Goal: Task Accomplishment & Management: Manage account settings

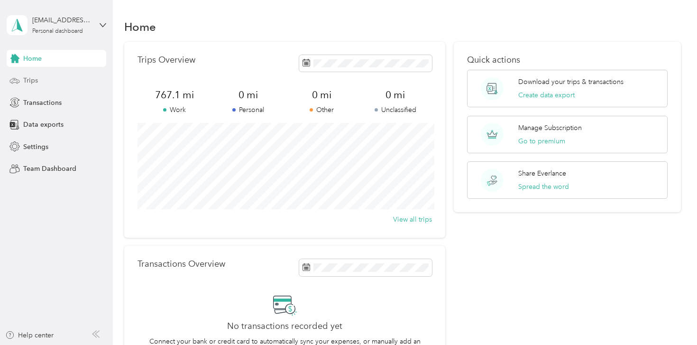
click at [40, 77] on div "Trips" at bounding box center [57, 80] width 100 height 17
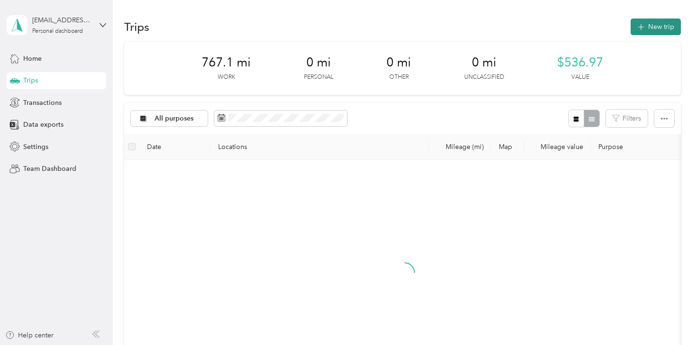
click at [657, 25] on button "New trip" at bounding box center [655, 26] width 50 height 17
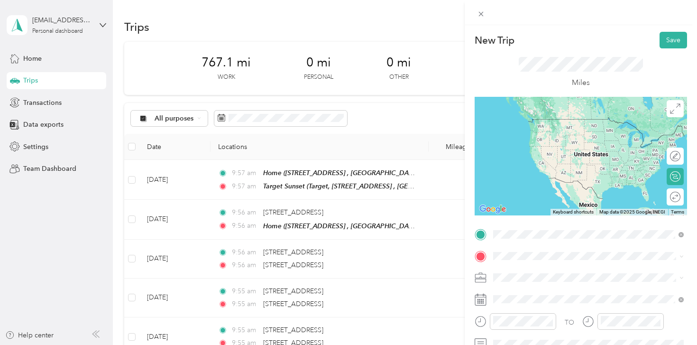
click at [559, 170] on span "Target, [STREET_ADDRESS] , 53189, [GEOGRAPHIC_DATA], [GEOGRAPHIC_DATA], [GEOGRA…" at bounding box center [582, 173] width 142 height 28
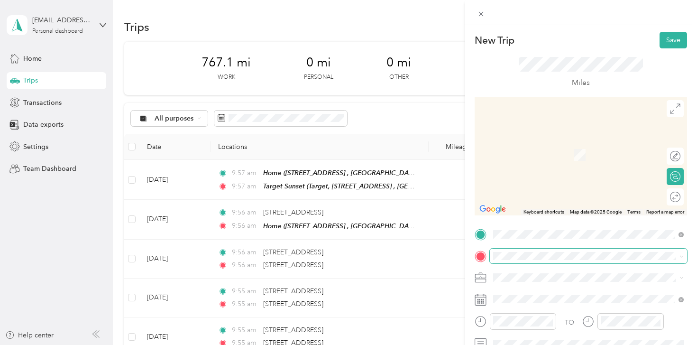
click at [515, 260] on span at bounding box center [588, 255] width 197 height 15
click at [568, 145] on span "[STREET_ADDRESS][US_STATE]" at bounding box center [558, 140] width 95 height 9
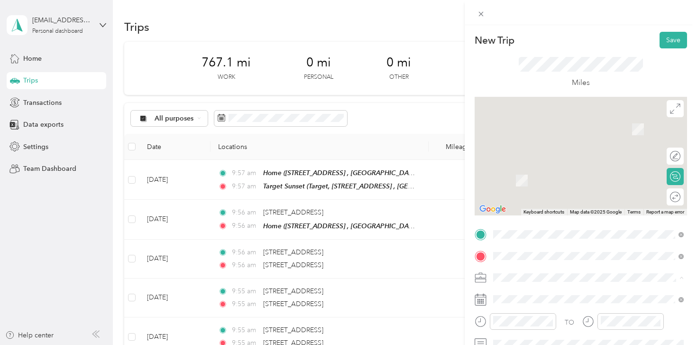
click at [506, 179] on li "Shipt" at bounding box center [588, 177] width 197 height 17
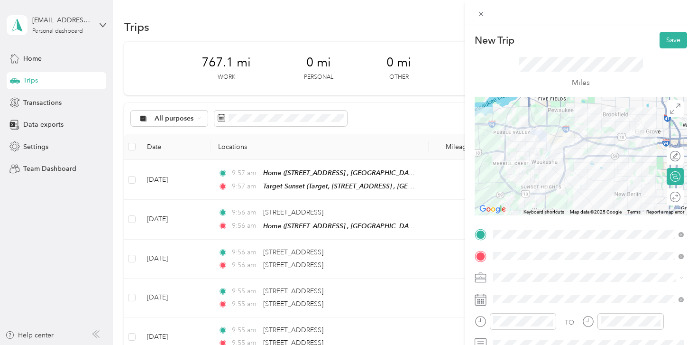
click at [506, 180] on div at bounding box center [581, 156] width 212 height 119
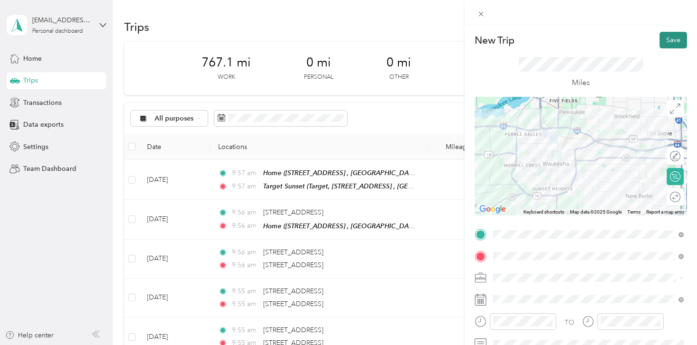
click at [675, 40] on button "Save" at bounding box center [672, 40] width 27 height 17
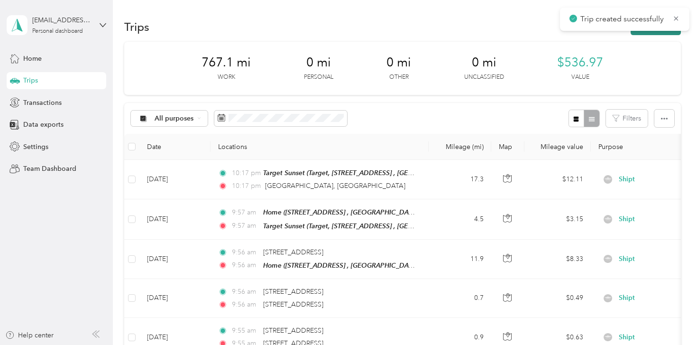
click at [652, 34] on button "New trip" at bounding box center [655, 26] width 50 height 17
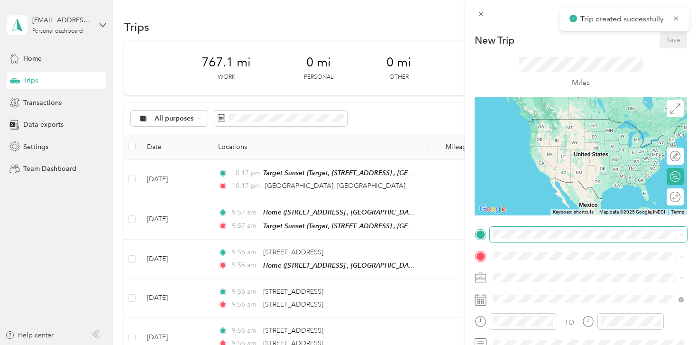
click at [529, 239] on span at bounding box center [588, 234] width 197 height 15
click at [558, 120] on span "[STREET_ADDRESS][US_STATE]" at bounding box center [558, 119] width 95 height 9
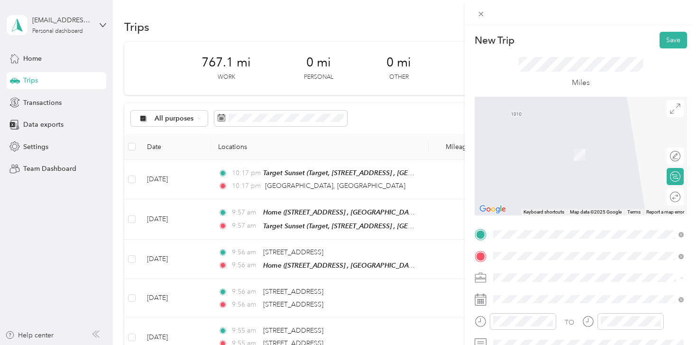
click at [571, 145] on span "[STREET_ADDRESS][US_STATE]" at bounding box center [558, 140] width 95 height 9
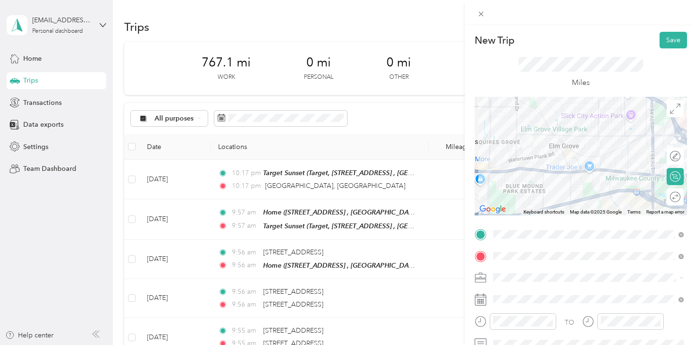
click at [511, 178] on span "Shipt" at bounding box center [503, 177] width 15 height 8
click at [629, 151] on div at bounding box center [581, 156] width 212 height 119
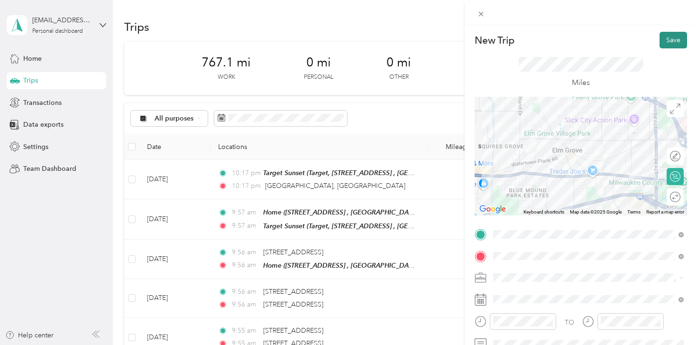
click at [676, 37] on button "Save" at bounding box center [672, 40] width 27 height 17
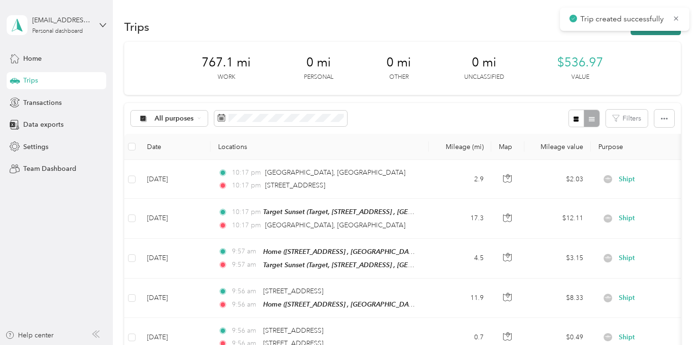
click at [652, 32] on button "New trip" at bounding box center [655, 26] width 50 height 17
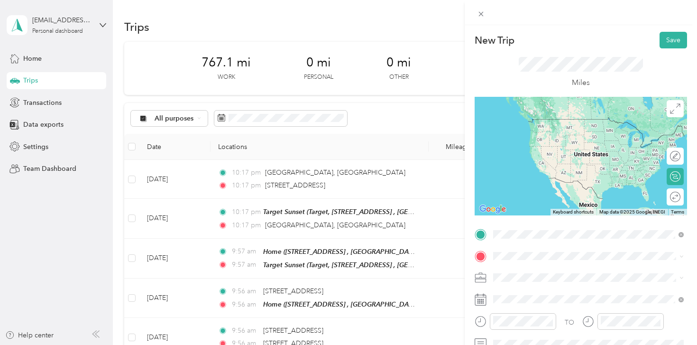
click at [560, 123] on span "[STREET_ADDRESS][US_STATE]" at bounding box center [558, 119] width 95 height 9
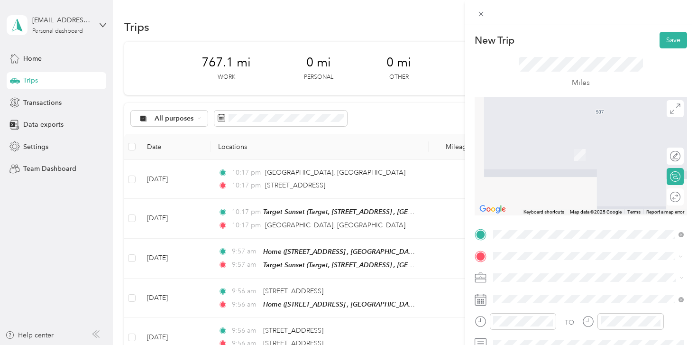
click at [563, 143] on span "[STREET_ADDRESS][PERSON_NAME][US_STATE]" at bounding box center [584, 140] width 147 height 9
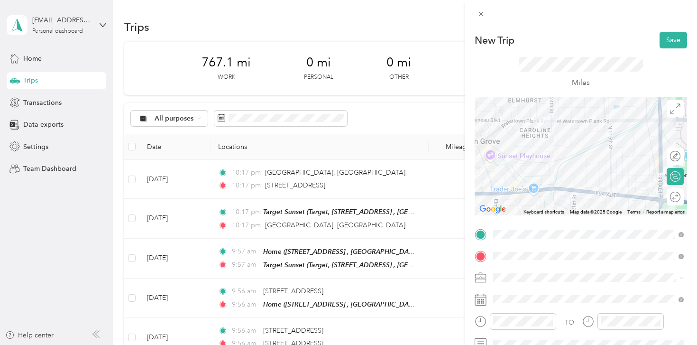
click at [507, 173] on span "Shipt" at bounding box center [503, 177] width 15 height 8
click at [676, 38] on button "Save" at bounding box center [672, 40] width 27 height 17
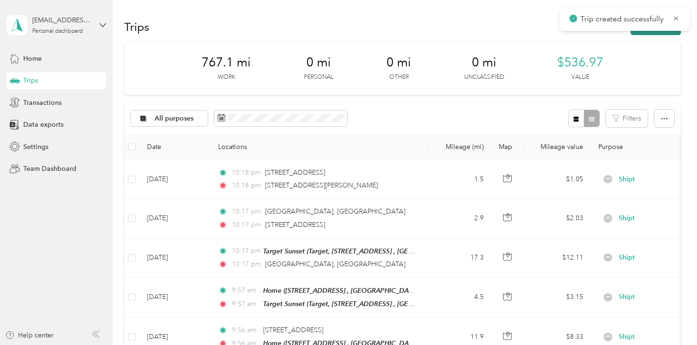
click at [654, 33] on button "New trip" at bounding box center [655, 26] width 50 height 17
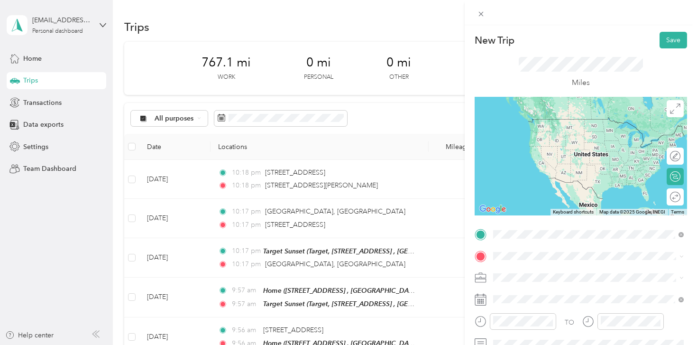
click at [559, 119] on span "[STREET_ADDRESS][PERSON_NAME][US_STATE]" at bounding box center [584, 119] width 147 height 9
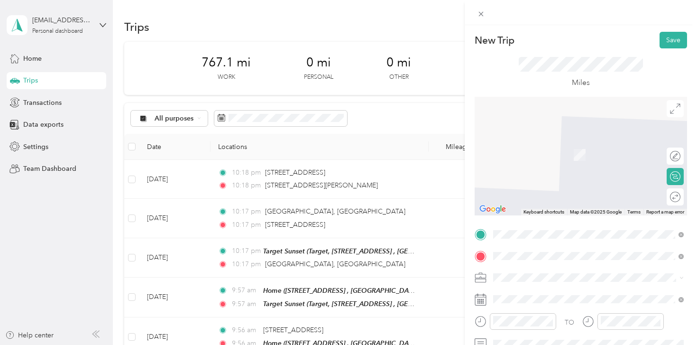
click at [580, 145] on span "[STREET_ADDRESS][US_STATE]" at bounding box center [558, 140] width 95 height 9
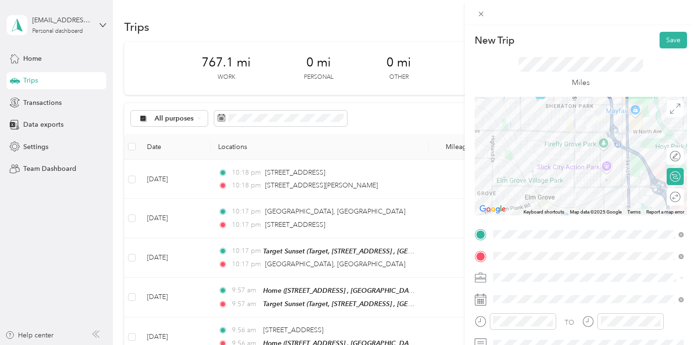
click at [594, 186] on div at bounding box center [581, 156] width 212 height 119
click at [507, 176] on span "Shipt" at bounding box center [503, 177] width 15 height 8
click at [676, 38] on button "Save" at bounding box center [672, 40] width 27 height 17
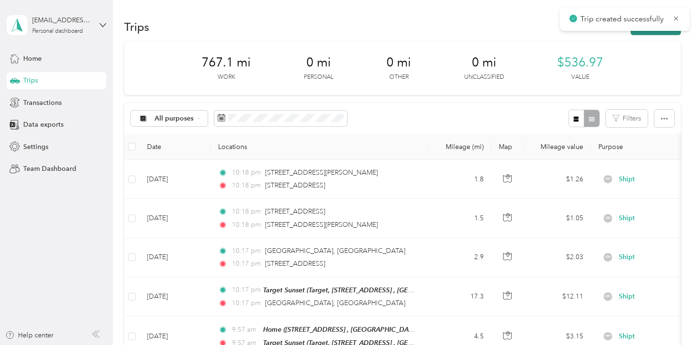
click at [657, 32] on button "New trip" at bounding box center [655, 26] width 50 height 17
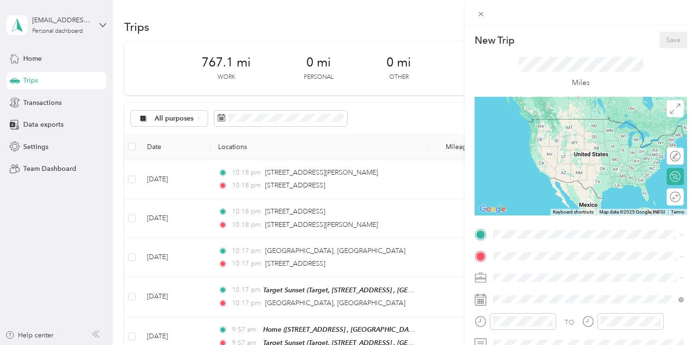
click at [395, 184] on div "New Trip Save This trip cannot be edited because it is either under review, app…" at bounding box center [348, 172] width 697 height 345
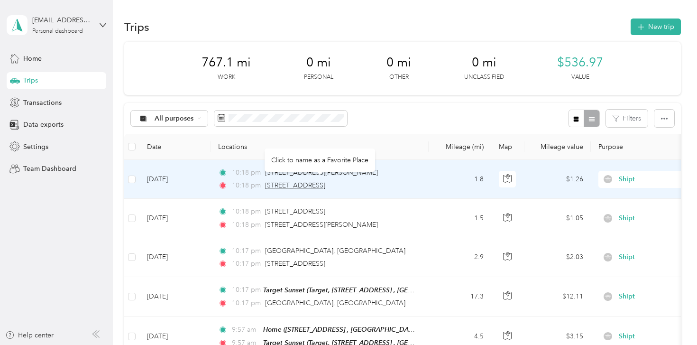
click at [325, 184] on span "[STREET_ADDRESS]" at bounding box center [295, 185] width 60 height 8
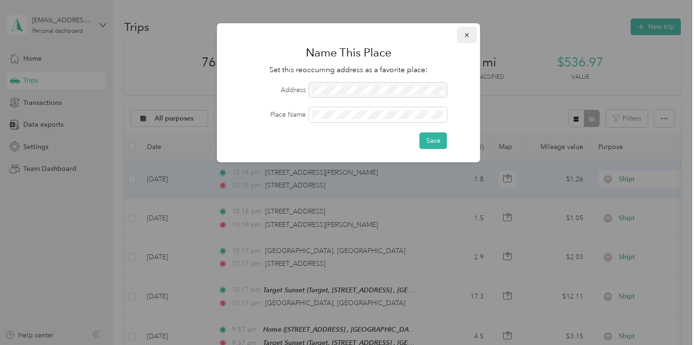
click at [466, 35] on icon "button" at bounding box center [467, 35] width 7 height 7
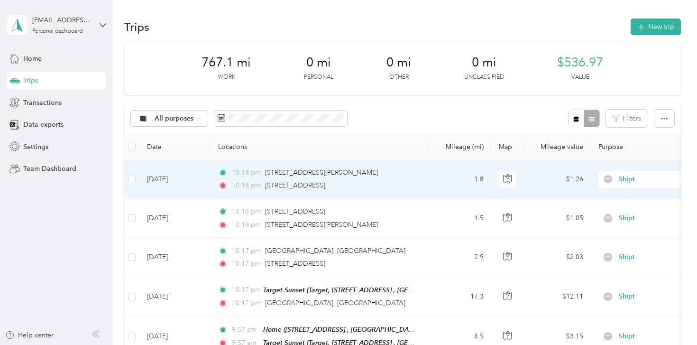
click at [178, 185] on td "[DATE]" at bounding box center [174, 179] width 71 height 39
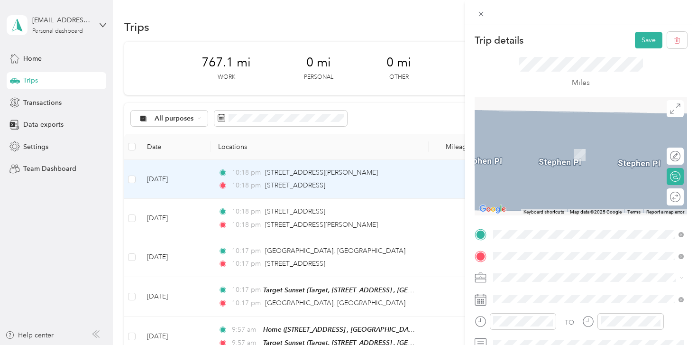
click at [581, 175] on span "[STREET_ADDRESS][US_STATE]" at bounding box center [558, 177] width 95 height 9
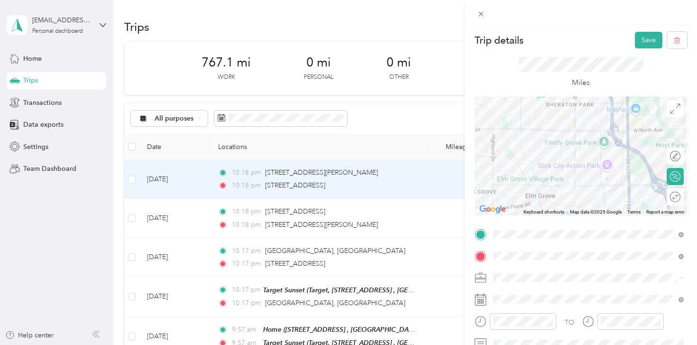
click at [593, 185] on div at bounding box center [581, 156] width 212 height 119
click at [644, 43] on button "Save" at bounding box center [648, 40] width 27 height 17
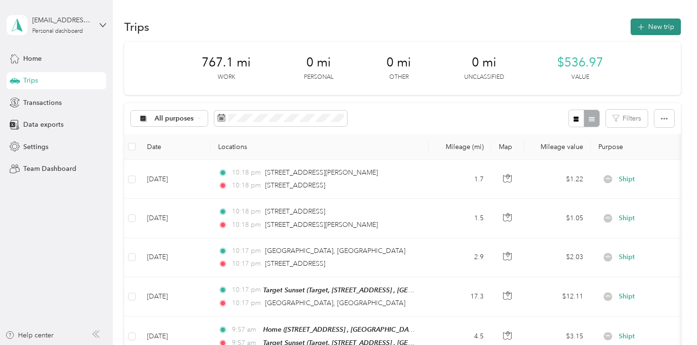
click at [652, 34] on button "New trip" at bounding box center [655, 26] width 50 height 17
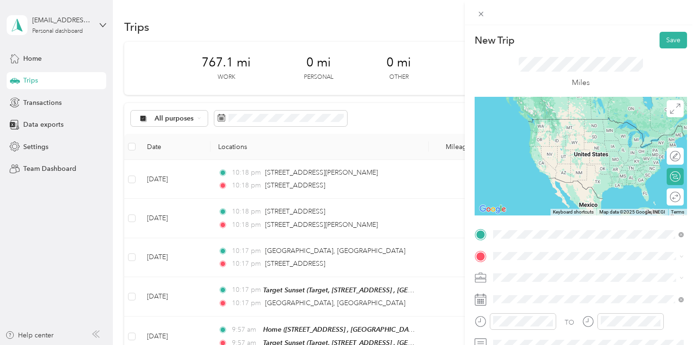
click at [573, 117] on span "[STREET_ADDRESS][US_STATE]" at bounding box center [558, 119] width 95 height 9
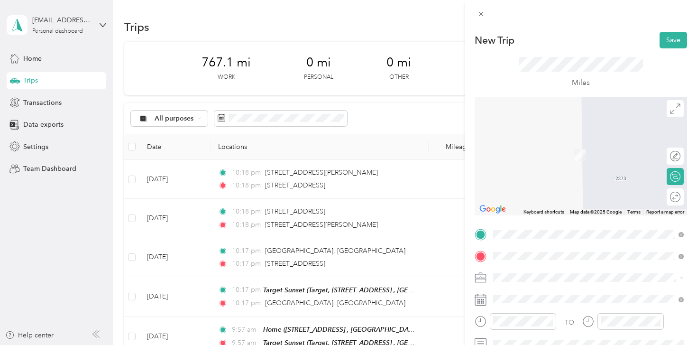
click at [572, 147] on div "[STREET_ADDRESS][US_STATE]" at bounding box center [588, 141] width 184 height 13
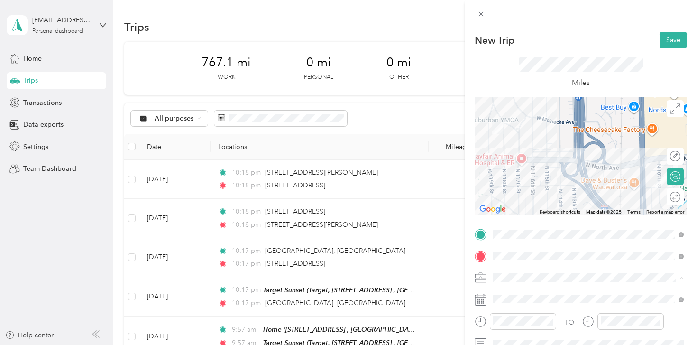
click at [520, 177] on div "Shipt" at bounding box center [588, 178] width 184 height 10
click at [676, 44] on button "Save" at bounding box center [672, 40] width 27 height 17
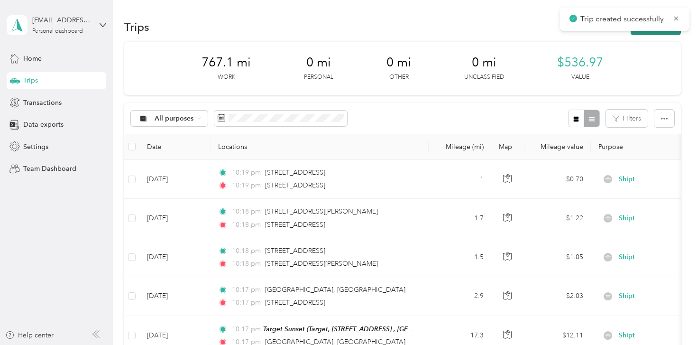
click at [656, 32] on button "New trip" at bounding box center [655, 26] width 50 height 17
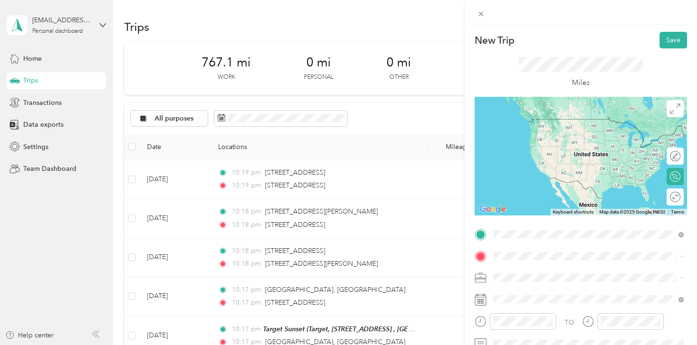
click at [544, 122] on span "[STREET_ADDRESS][US_STATE]" at bounding box center [558, 119] width 95 height 9
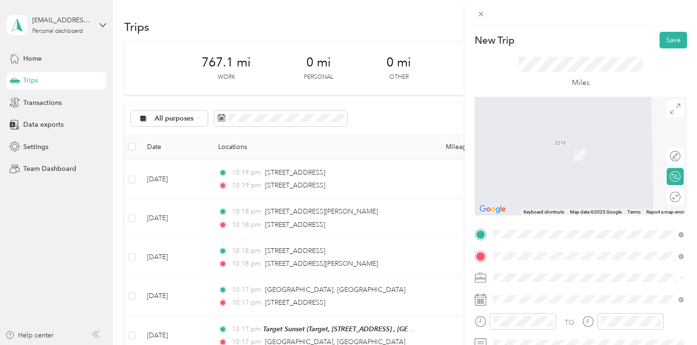
click at [576, 145] on span "[STREET_ADDRESS][PERSON_NAME][US_STATE]" at bounding box center [584, 140] width 147 height 9
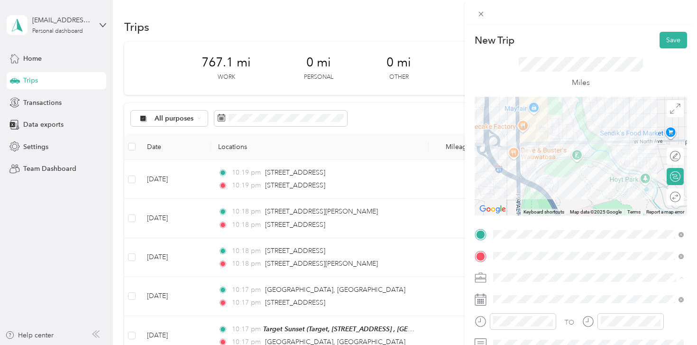
click at [511, 176] on span "Shipt" at bounding box center [503, 177] width 15 height 8
click at [679, 43] on button "Save" at bounding box center [672, 40] width 27 height 17
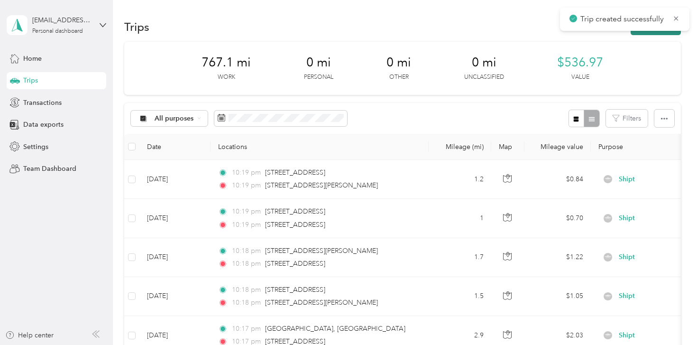
click at [661, 32] on button "New trip" at bounding box center [655, 26] width 50 height 17
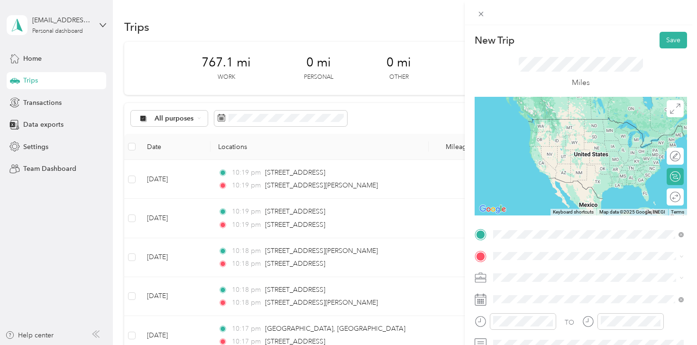
click at [583, 123] on span "[STREET_ADDRESS][PERSON_NAME][US_STATE]" at bounding box center [584, 119] width 147 height 9
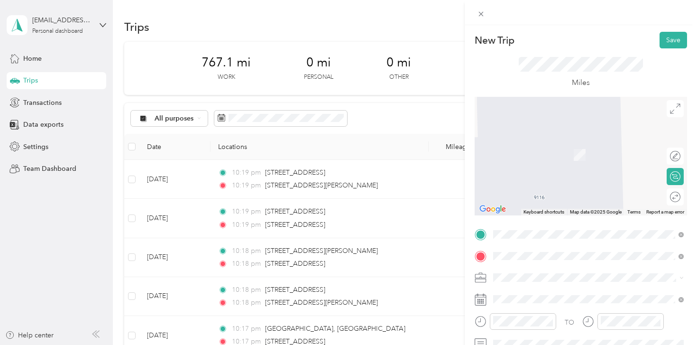
click at [561, 144] on span "[STREET_ADDRESS][US_STATE]" at bounding box center [558, 140] width 95 height 9
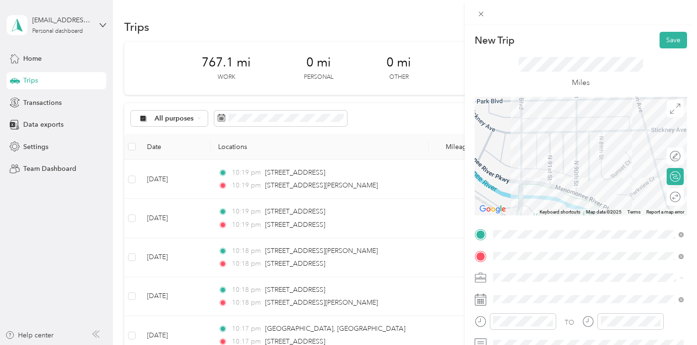
click at [524, 178] on div "Shipt" at bounding box center [588, 178] width 184 height 10
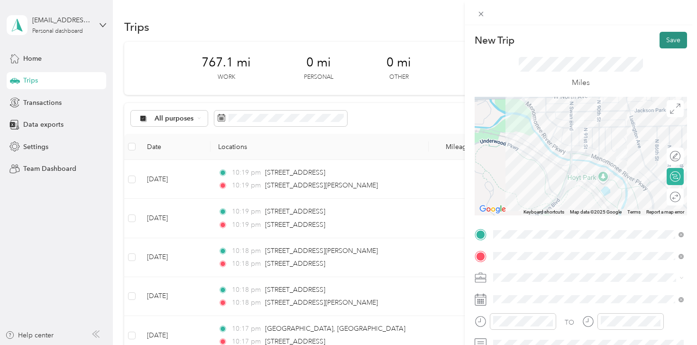
click at [678, 40] on button "Save" at bounding box center [672, 40] width 27 height 17
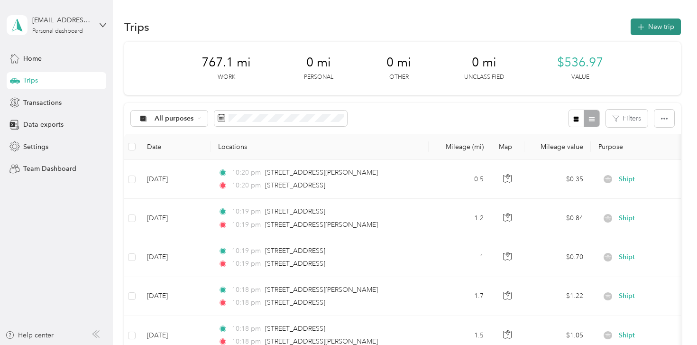
click at [656, 33] on button "New trip" at bounding box center [655, 26] width 50 height 17
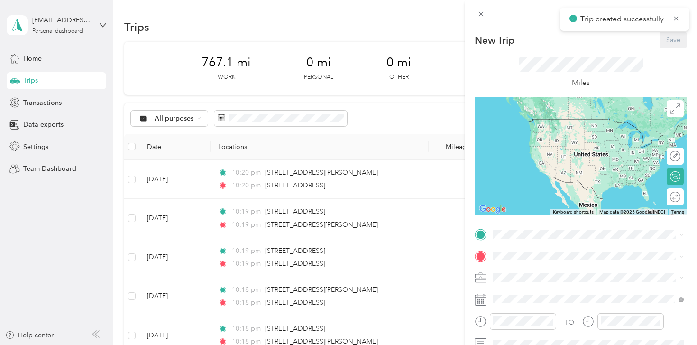
click at [503, 243] on div "TO Add photo" at bounding box center [581, 331] width 212 height 208
click at [507, 227] on span at bounding box center [588, 234] width 197 height 15
click at [552, 123] on span "[STREET_ADDRESS][PERSON_NAME][US_STATE]" at bounding box center [584, 119] width 147 height 9
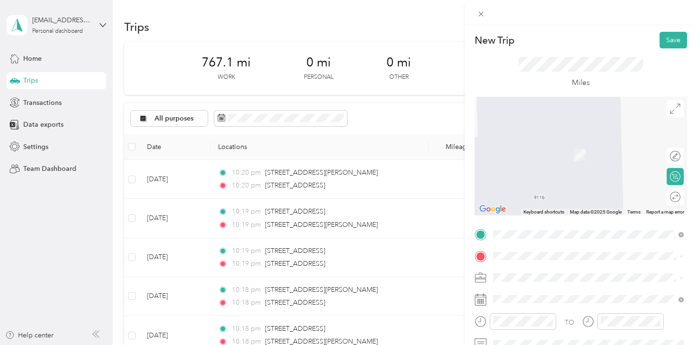
click at [473, 220] on form "New Trip Save This trip cannot be edited because it is either under review, app…" at bounding box center [581, 233] width 232 height 402
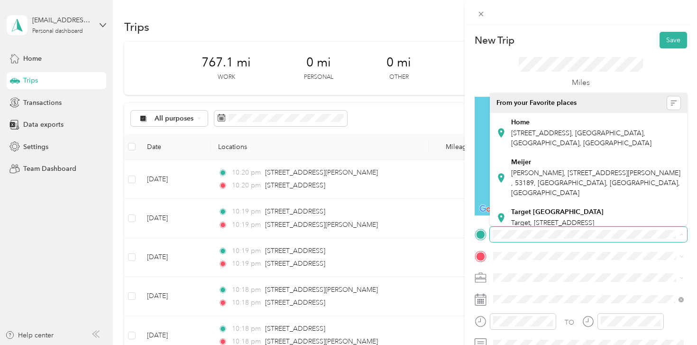
click at [604, 238] on span at bounding box center [588, 234] width 197 height 15
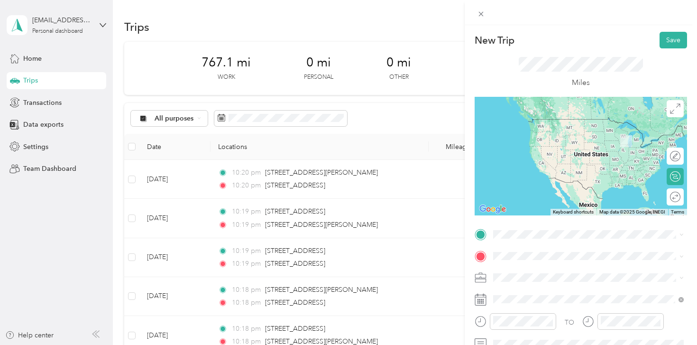
click at [546, 122] on span "[STREET_ADDRESS][US_STATE]" at bounding box center [558, 117] width 95 height 9
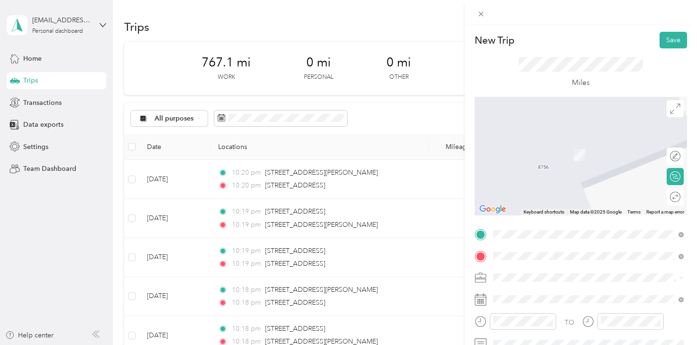
click at [554, 142] on span "[STREET_ADDRESS][US_STATE]" at bounding box center [558, 140] width 95 height 9
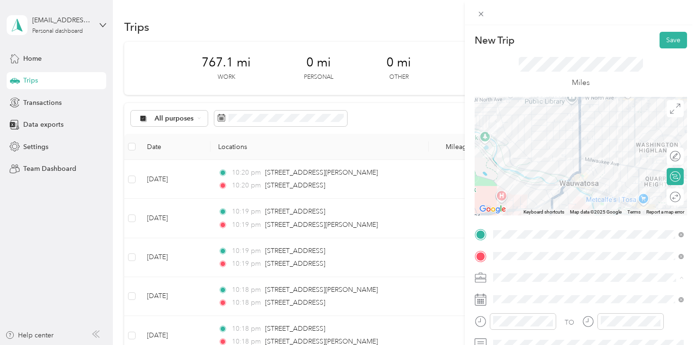
click at [513, 180] on div "Shipt" at bounding box center [588, 178] width 184 height 10
click at [541, 99] on div at bounding box center [581, 156] width 212 height 119
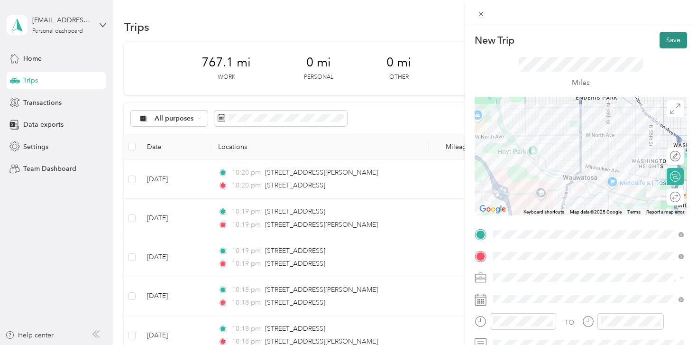
click at [674, 38] on button "Save" at bounding box center [672, 40] width 27 height 17
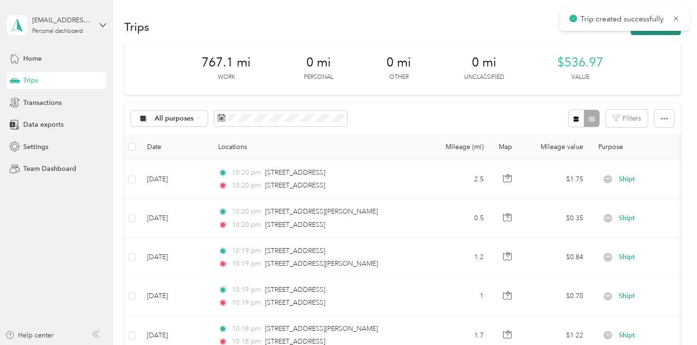
click at [657, 33] on button "New trip" at bounding box center [655, 26] width 50 height 17
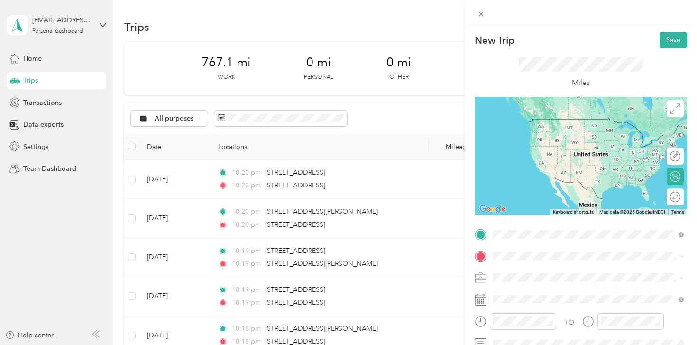
click at [568, 123] on span "[STREET_ADDRESS][US_STATE]" at bounding box center [558, 119] width 95 height 9
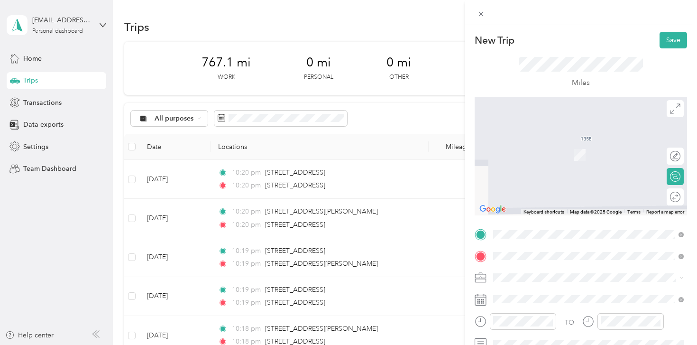
click at [549, 147] on div "[STREET_ADDRESS][US_STATE]" at bounding box center [588, 141] width 184 height 13
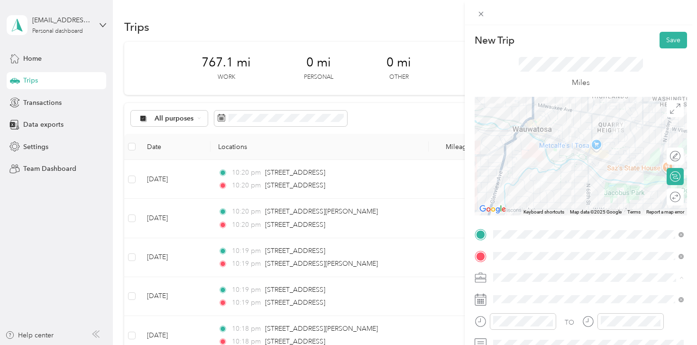
click at [509, 174] on span "Shipt" at bounding box center [503, 177] width 15 height 8
click at [670, 37] on button "Save" at bounding box center [672, 40] width 27 height 17
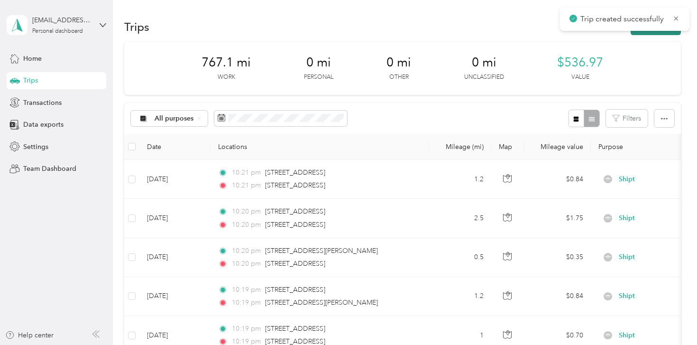
click at [652, 33] on button "New trip" at bounding box center [655, 26] width 50 height 17
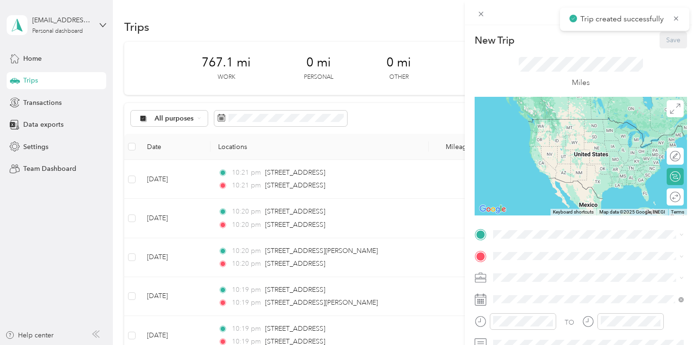
click at [499, 246] on div "TO Add photo" at bounding box center [581, 331] width 212 height 208
click at [556, 117] on span "[STREET_ADDRESS][US_STATE]" at bounding box center [558, 118] width 95 height 8
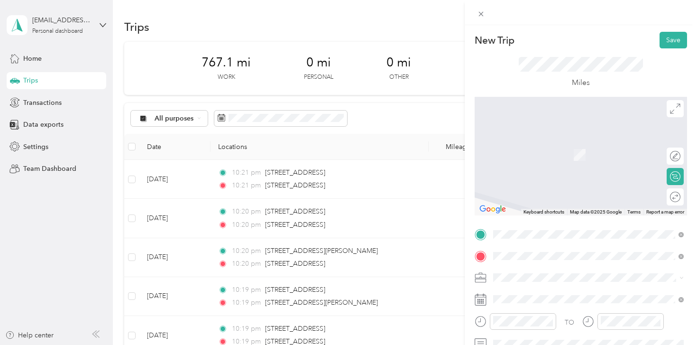
click at [565, 145] on span "[STREET_ADDRESS][US_STATE]" at bounding box center [558, 140] width 95 height 9
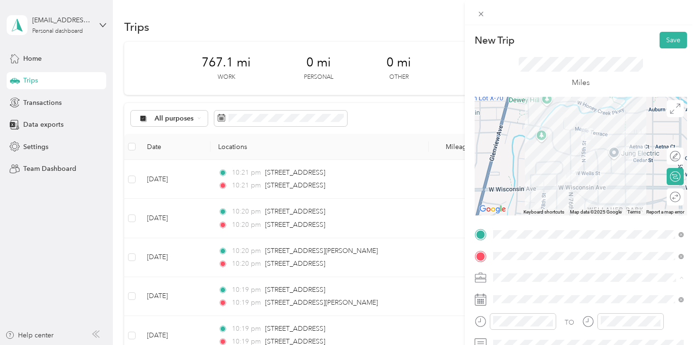
click at [511, 177] on span "Shipt" at bounding box center [503, 177] width 15 height 8
click at [669, 42] on button "Save" at bounding box center [672, 40] width 27 height 17
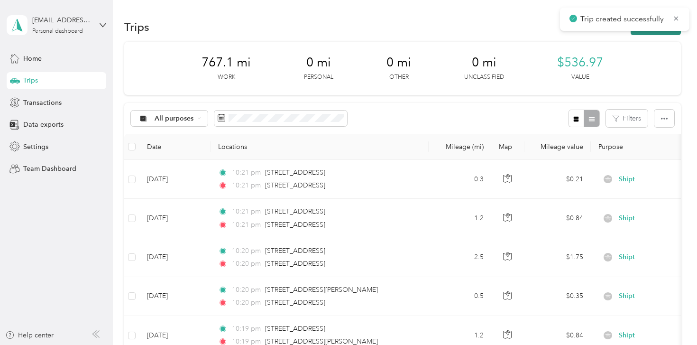
click at [659, 33] on button "New trip" at bounding box center [655, 26] width 50 height 17
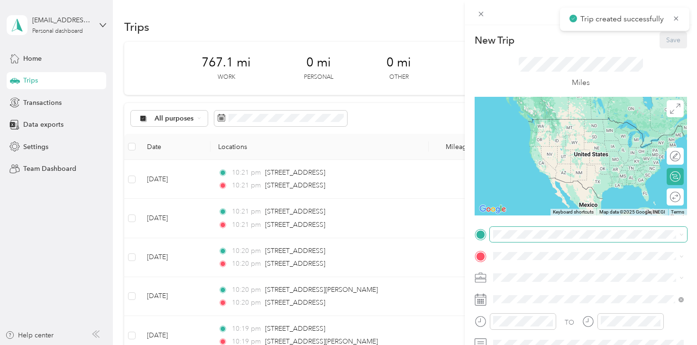
click at [510, 240] on span at bounding box center [588, 234] width 197 height 15
click at [560, 122] on span "[STREET_ADDRESS][US_STATE]" at bounding box center [558, 117] width 95 height 9
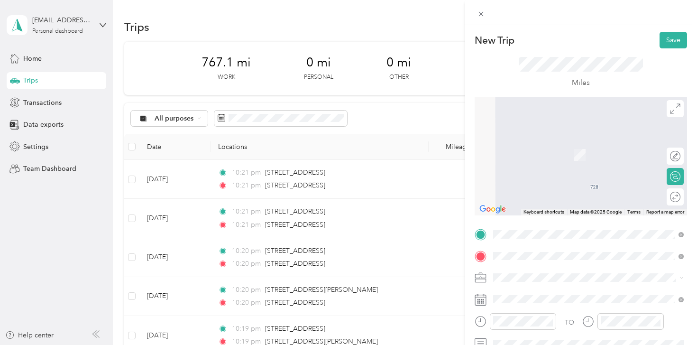
click at [564, 141] on span "[STREET_ADDRESS][US_STATE]" at bounding box center [558, 140] width 95 height 9
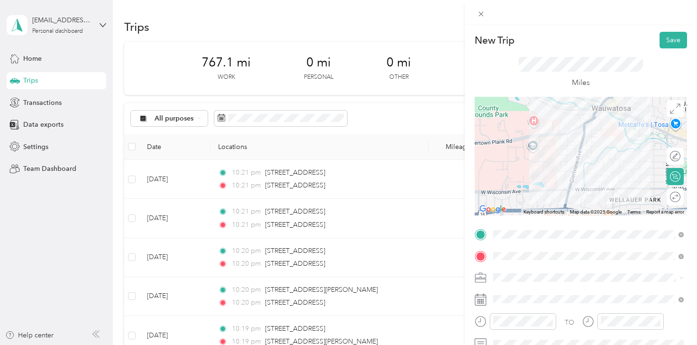
click at [516, 175] on div "Shipt" at bounding box center [588, 175] width 184 height 10
click at [668, 38] on button "Save" at bounding box center [672, 40] width 27 height 17
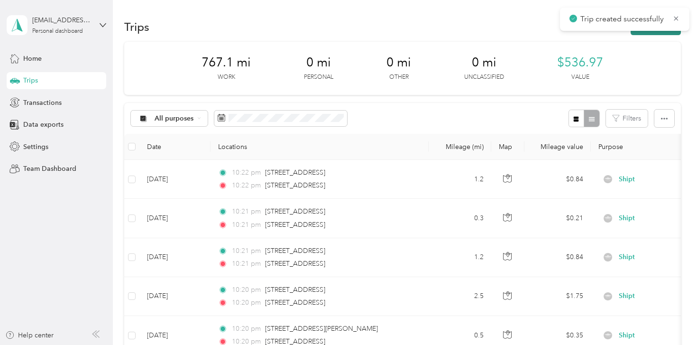
click at [655, 32] on button "New trip" at bounding box center [655, 26] width 50 height 17
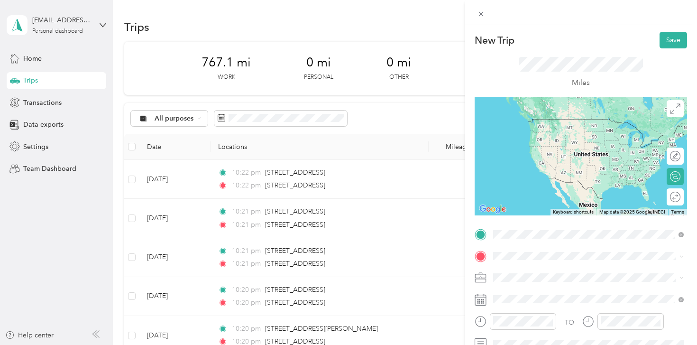
click at [552, 123] on span "[STREET_ADDRESS][US_STATE]" at bounding box center [558, 119] width 95 height 9
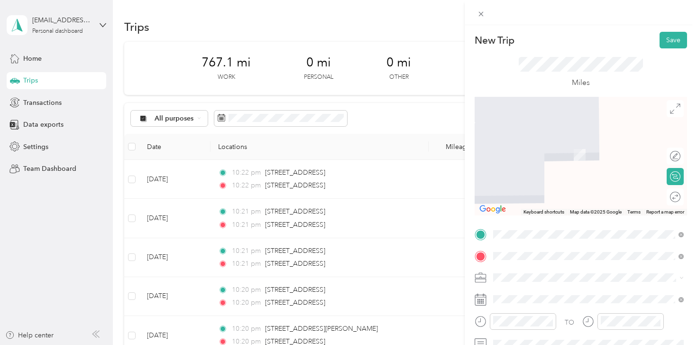
click at [557, 145] on span "[STREET_ADDRESS][US_STATE]" at bounding box center [558, 140] width 95 height 9
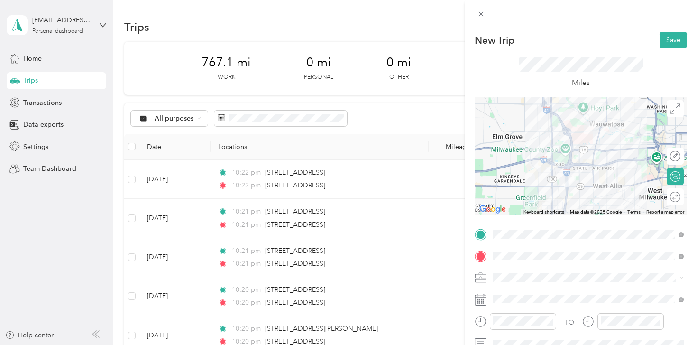
click at [505, 180] on li "Shipt" at bounding box center [588, 174] width 197 height 17
click at [594, 169] on div at bounding box center [581, 156] width 212 height 119
click at [591, 172] on div at bounding box center [581, 156] width 212 height 119
click at [570, 144] on div at bounding box center [581, 156] width 212 height 119
click at [567, 144] on div at bounding box center [581, 156] width 212 height 119
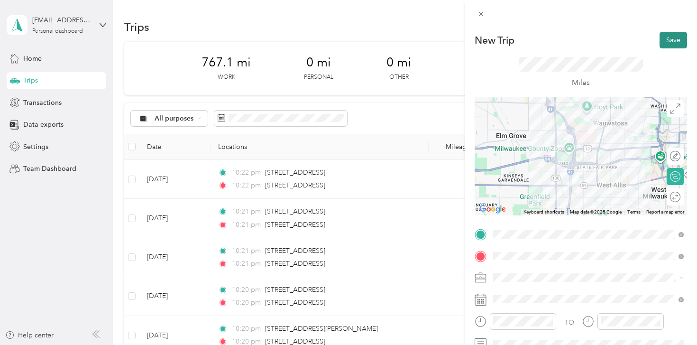
click at [667, 42] on button "Save" at bounding box center [672, 40] width 27 height 17
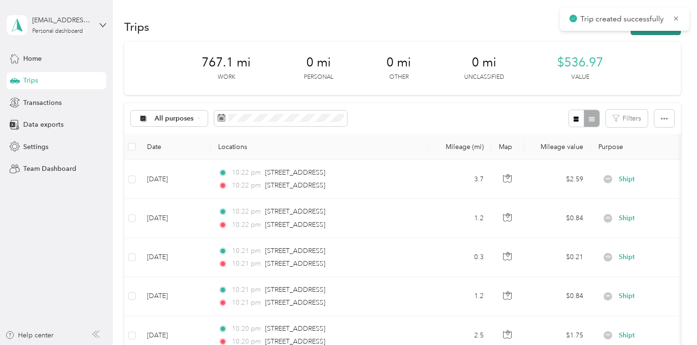
click at [657, 34] on button "New trip" at bounding box center [655, 26] width 50 height 17
click at [657, 34] on div "New Trip Save This trip cannot be edited because it is either under review, app…" at bounding box center [586, 172] width 697 height 345
click at [653, 31] on button "New trip" at bounding box center [655, 26] width 50 height 17
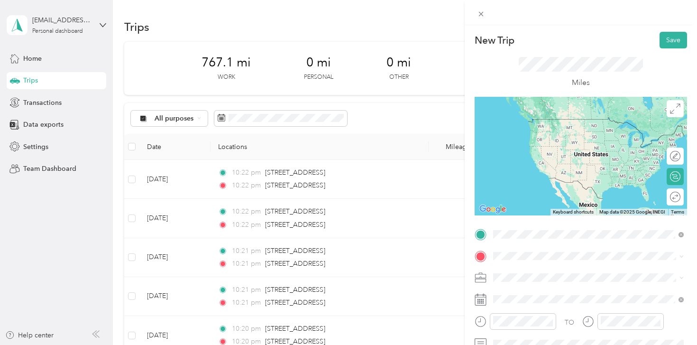
click at [560, 127] on span "[STREET_ADDRESS][US_STATE]" at bounding box center [558, 129] width 95 height 9
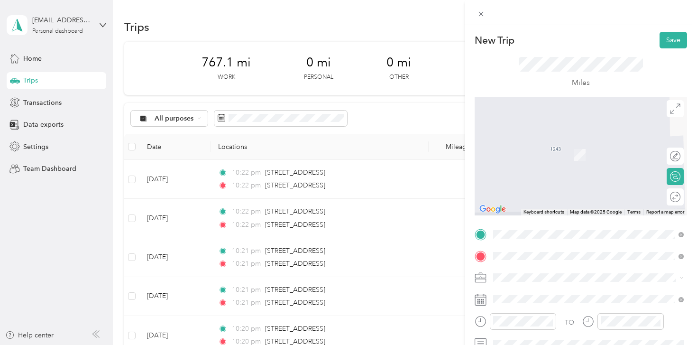
click at [569, 145] on span "[STREET_ADDRESS][US_STATE]" at bounding box center [558, 140] width 95 height 9
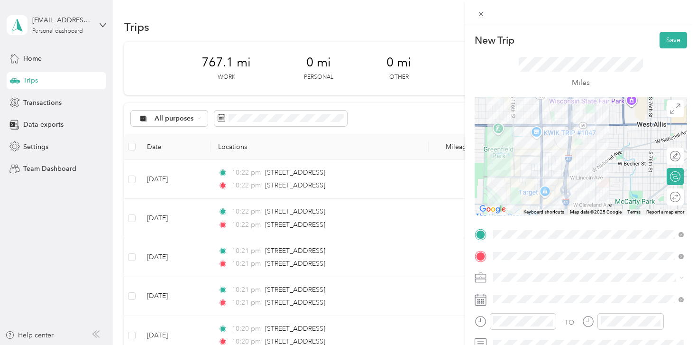
click at [510, 174] on span "Shipt" at bounding box center [503, 176] width 15 height 8
click at [571, 185] on div at bounding box center [581, 156] width 212 height 119
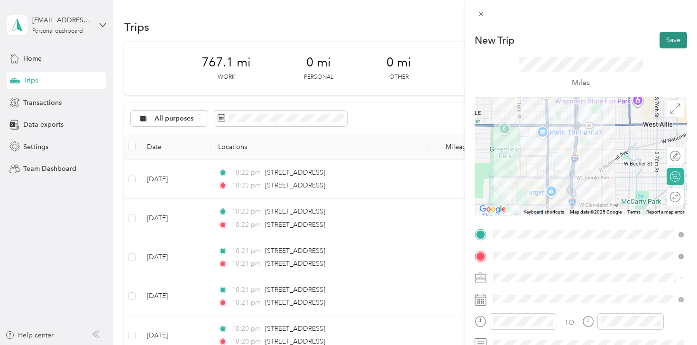
click at [670, 40] on button "Save" at bounding box center [672, 40] width 27 height 17
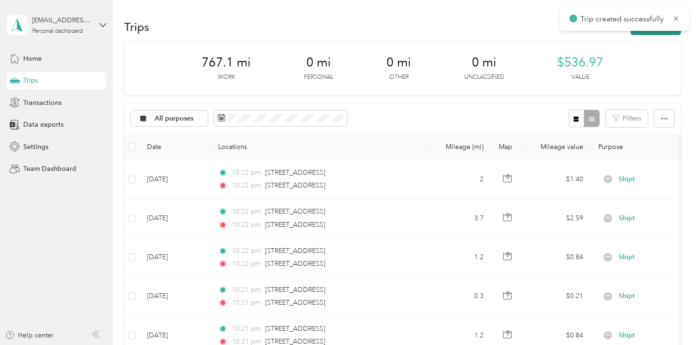
click at [657, 33] on button "New trip" at bounding box center [655, 26] width 50 height 17
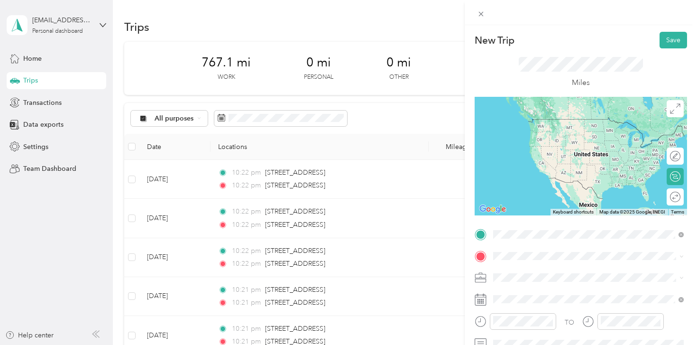
click at [596, 119] on span "[STREET_ADDRESS][US_STATE]" at bounding box center [558, 119] width 95 height 9
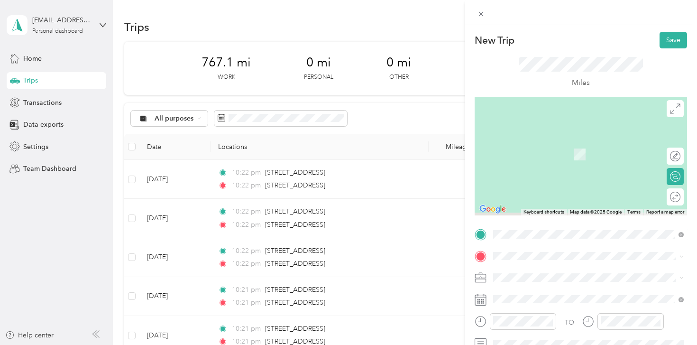
click at [505, 263] on div "TO Add photo" at bounding box center [581, 331] width 212 height 208
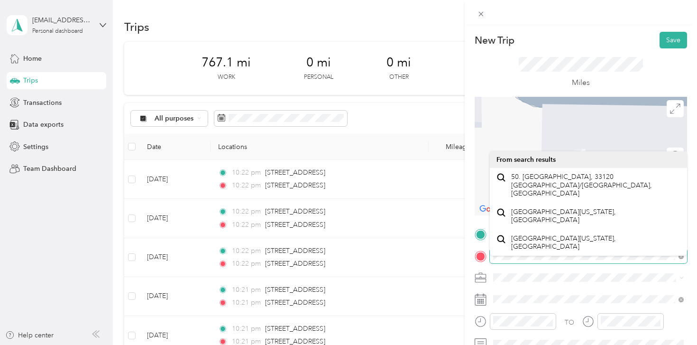
click at [486, 255] on div at bounding box center [581, 255] width 212 height 15
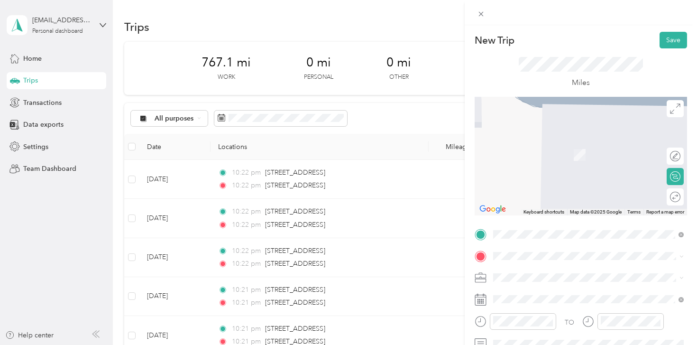
click at [534, 143] on span "[STREET_ADDRESS][US_STATE]" at bounding box center [558, 140] width 95 height 9
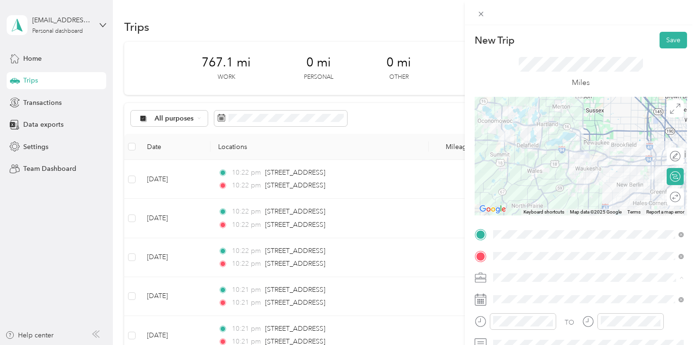
click at [517, 176] on div "Shipt" at bounding box center [588, 178] width 184 height 10
click at [669, 44] on button "Save" at bounding box center [672, 40] width 27 height 17
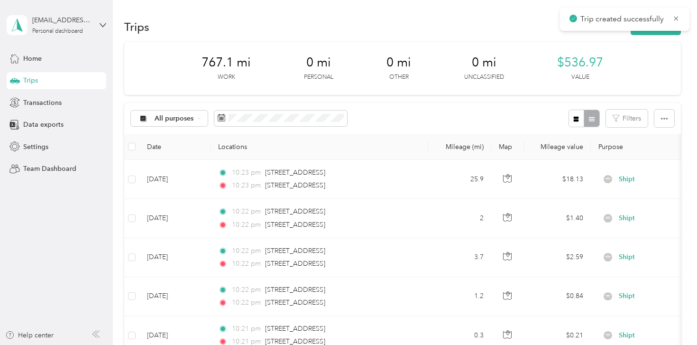
click at [643, 35] on div "Trips New trip" at bounding box center [402, 27] width 556 height 20
click at [646, 33] on button "New trip" at bounding box center [655, 26] width 50 height 17
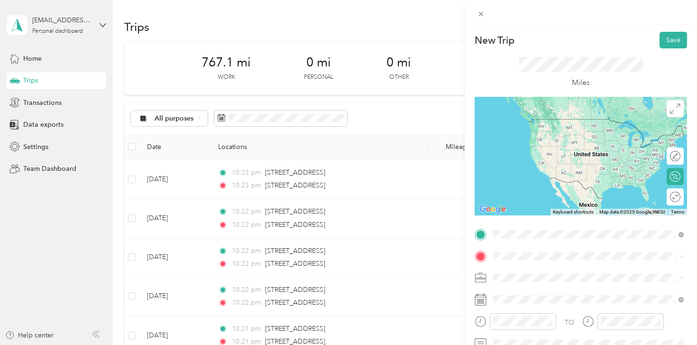
click at [549, 118] on span "[STREET_ADDRESS][US_STATE]" at bounding box center [558, 119] width 95 height 9
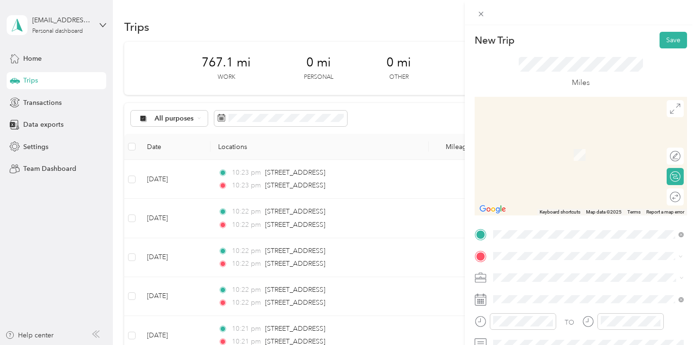
click at [557, 145] on span "[STREET_ADDRESS][US_STATE]" at bounding box center [558, 140] width 95 height 9
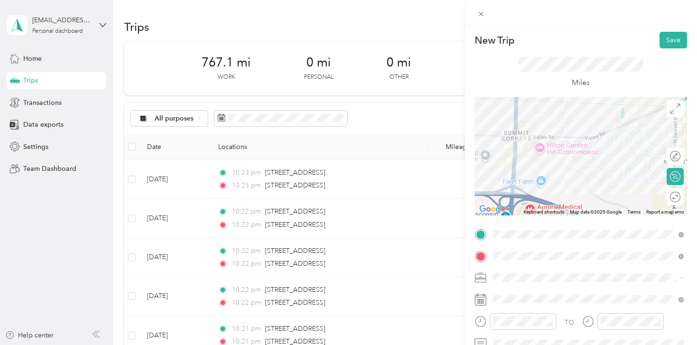
click at [515, 177] on div "Shipt" at bounding box center [588, 178] width 184 height 10
click at [669, 35] on button "Save" at bounding box center [672, 40] width 27 height 17
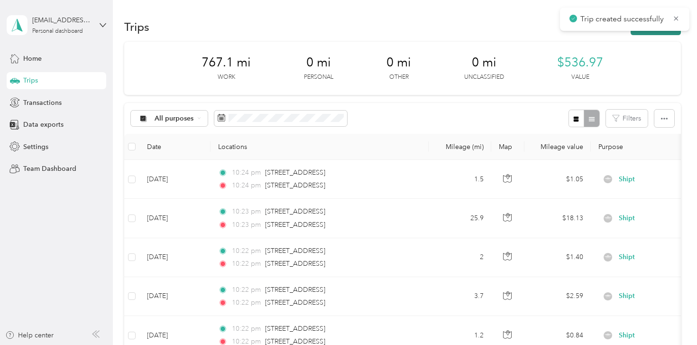
click at [655, 33] on button "New trip" at bounding box center [655, 26] width 50 height 17
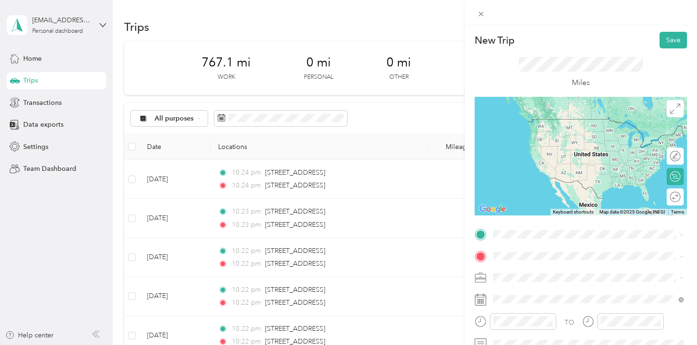
click at [543, 122] on span "[STREET_ADDRESS][US_STATE]" at bounding box center [558, 117] width 95 height 9
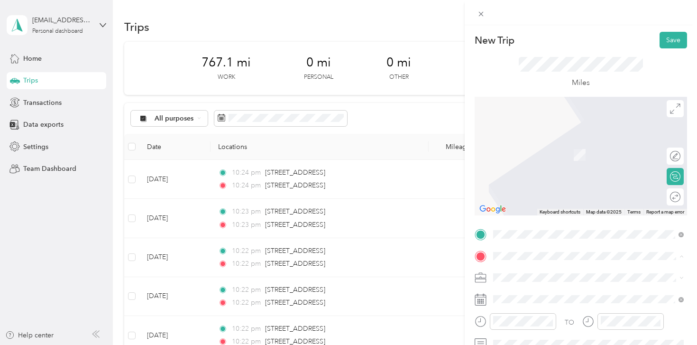
click at [538, 161] on span "[STREET_ADDRESS], [GEOGRAPHIC_DATA], [GEOGRAPHIC_DATA], [GEOGRAPHIC_DATA]" at bounding box center [581, 159] width 140 height 18
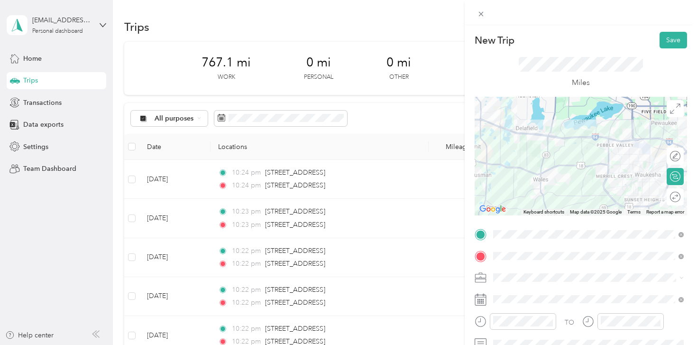
click at [559, 196] on div at bounding box center [581, 156] width 212 height 119
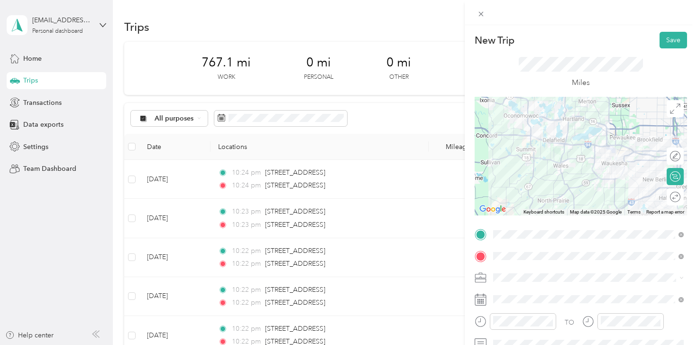
click at [594, 166] on div at bounding box center [581, 156] width 212 height 119
click at [633, 150] on div at bounding box center [581, 156] width 212 height 119
click at [510, 175] on span "Shipt" at bounding box center [503, 176] width 15 height 8
click at [673, 40] on button "Save" at bounding box center [672, 40] width 27 height 17
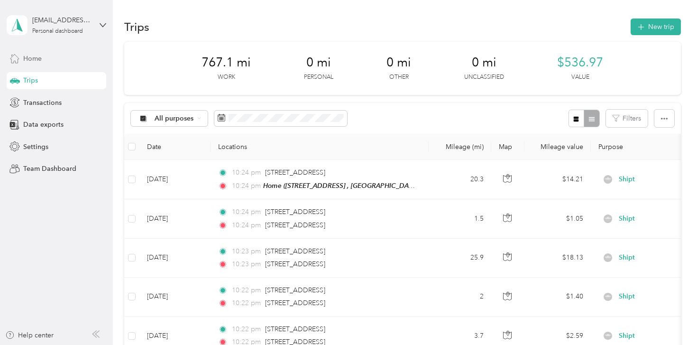
click at [28, 59] on span "Home" at bounding box center [32, 59] width 18 height 10
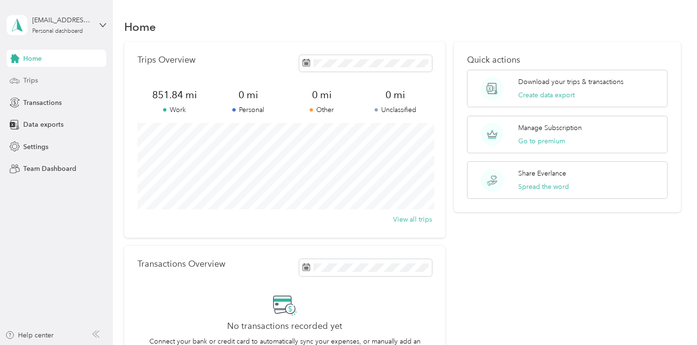
click at [47, 77] on div "Trips" at bounding box center [57, 80] width 100 height 17
